Goal: Information Seeking & Learning: Learn about a topic

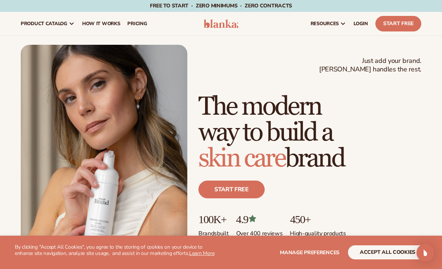
click at [326, 254] on span "Manage preferences" at bounding box center [310, 252] width 60 height 7
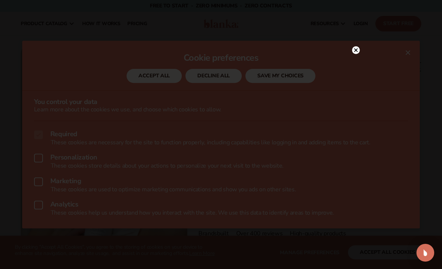
click at [354, 56] on div at bounding box center [356, 50] width 8 height 13
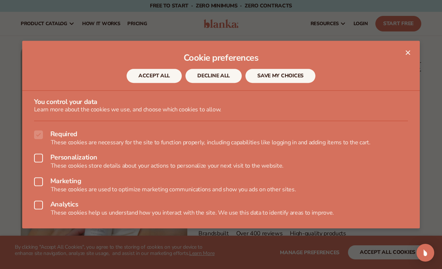
click at [211, 78] on button "DECLINE ALL" at bounding box center [213, 76] width 56 height 14
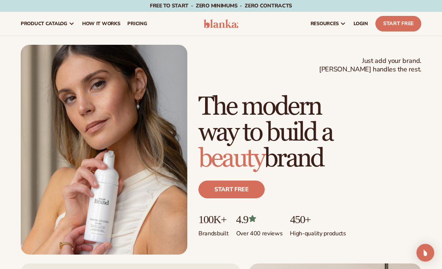
click at [33, 10] on div "Free to start · ZERO minimums · ZERO contracts · Free to start · ZERO minimums …" at bounding box center [221, 6] width 405 height 12
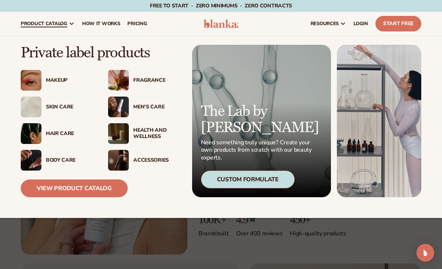
click at [128, 86] on img at bounding box center [118, 80] width 21 height 21
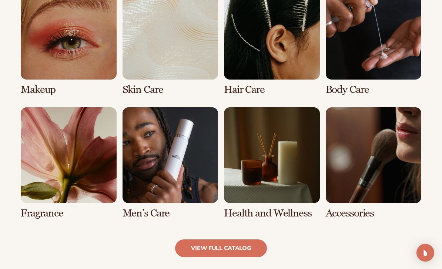
click at [44, 156] on link "5 / 8" at bounding box center [69, 162] width 96 height 111
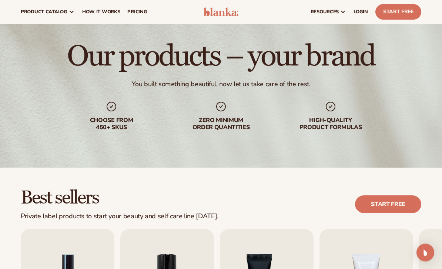
scroll to position [17, 0]
